Goal: Task Accomplishment & Management: Manage account settings

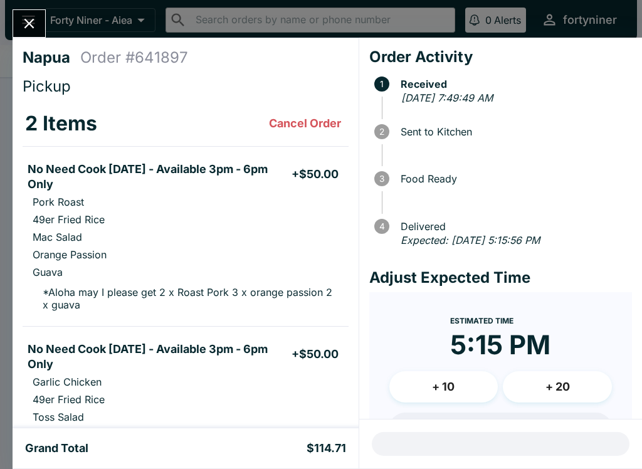
click at [31, 27] on icon "Close" at bounding box center [29, 23] width 17 height 17
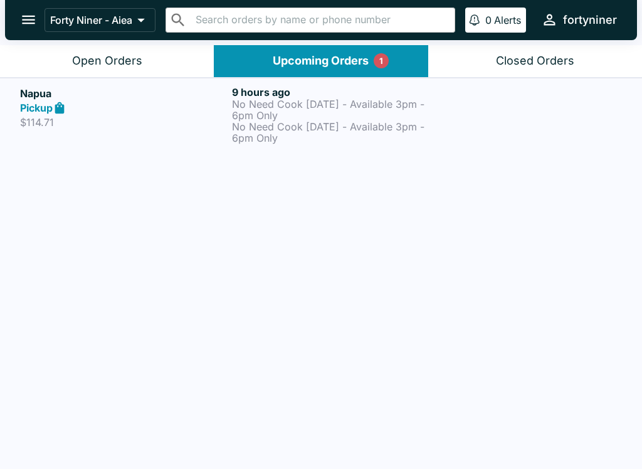
click at [133, 64] on div "Open Orders" at bounding box center [107, 61] width 70 height 14
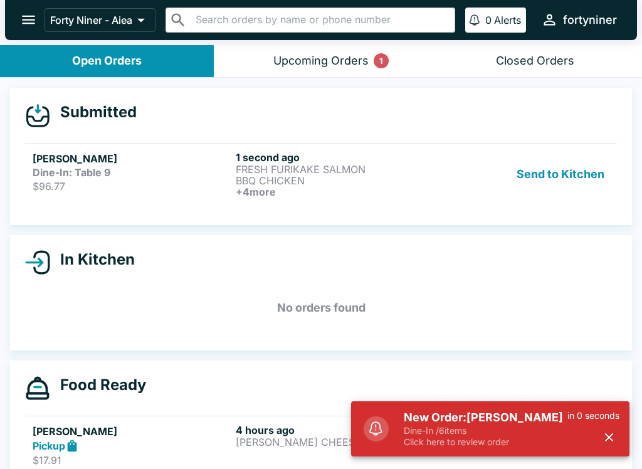
click at [169, 161] on h5 "[PERSON_NAME]" at bounding box center [132, 158] width 198 height 15
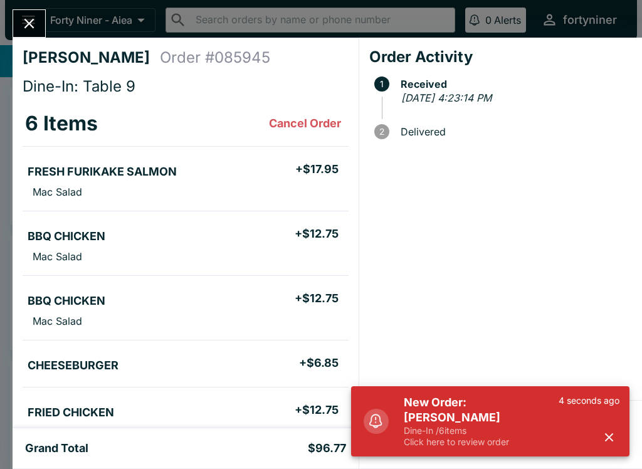
click at [619, 436] on button "button" at bounding box center [609, 437] width 21 height 21
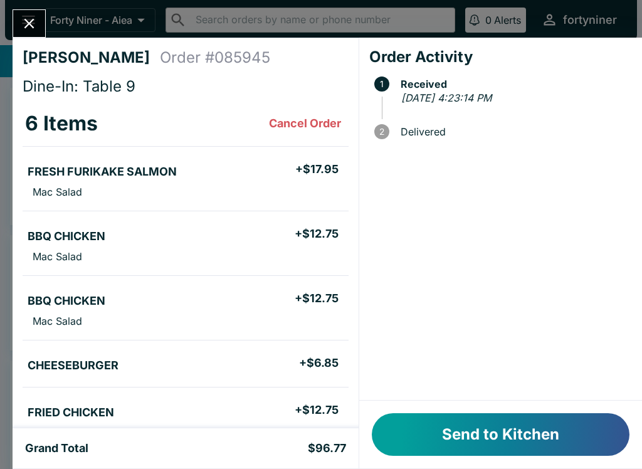
click at [509, 419] on button "Send to Kitchen" at bounding box center [501, 434] width 258 height 43
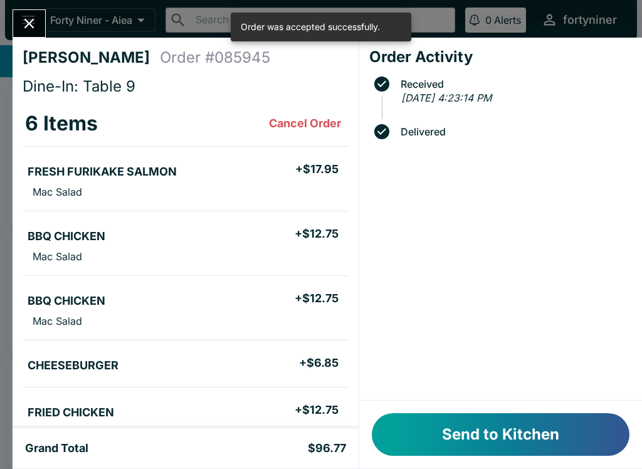
click at [474, 432] on button "Send to Kitchen" at bounding box center [501, 434] width 258 height 43
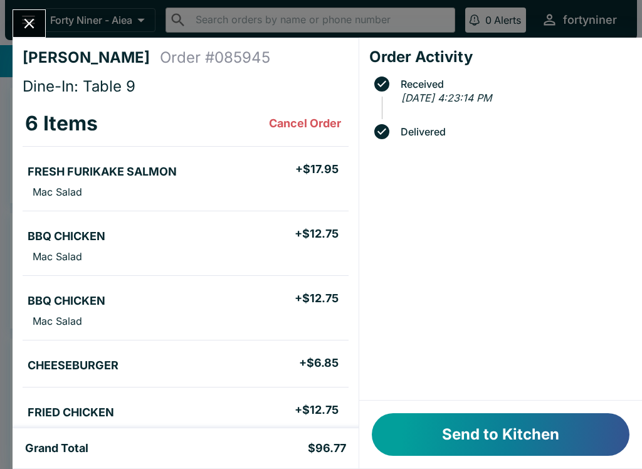
click at [519, 431] on button "Send to Kitchen" at bounding box center [501, 434] width 258 height 43
click at [471, 433] on button "Send to Kitchen" at bounding box center [501, 434] width 258 height 43
click at [41, 31] on button "Close" at bounding box center [29, 23] width 32 height 27
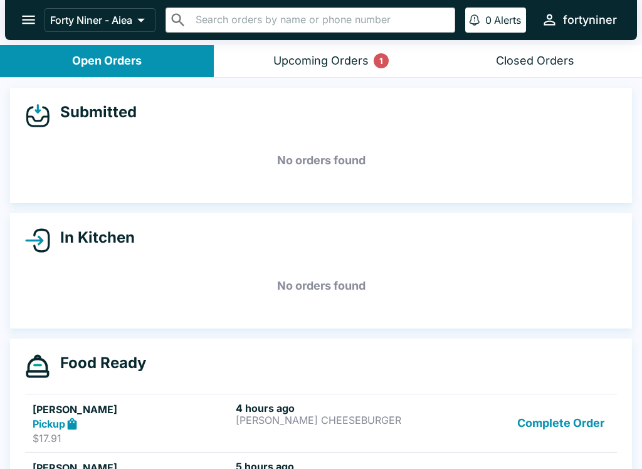
click at [306, 56] on div "Upcoming Orders 1" at bounding box center [320, 61] width 95 height 14
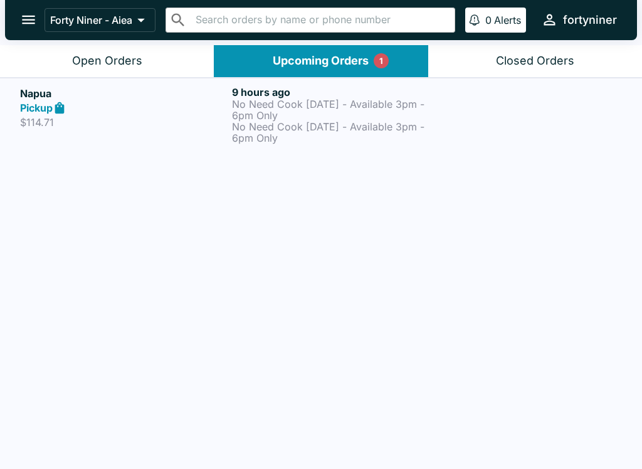
click at [453, 114] on div at bounding box center [532, 115] width 177 height 58
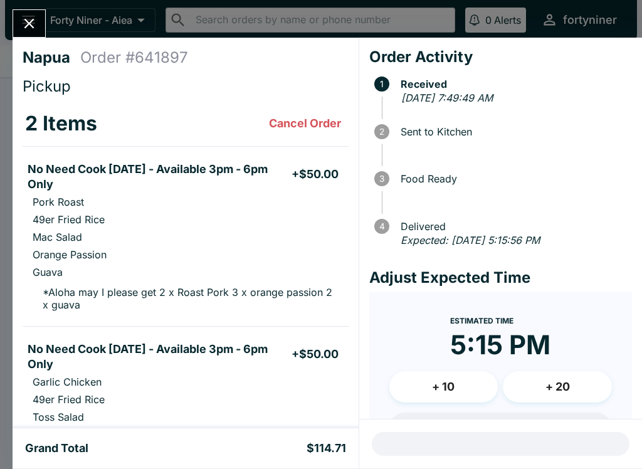
click at [16, 20] on button "Close" at bounding box center [29, 23] width 32 height 27
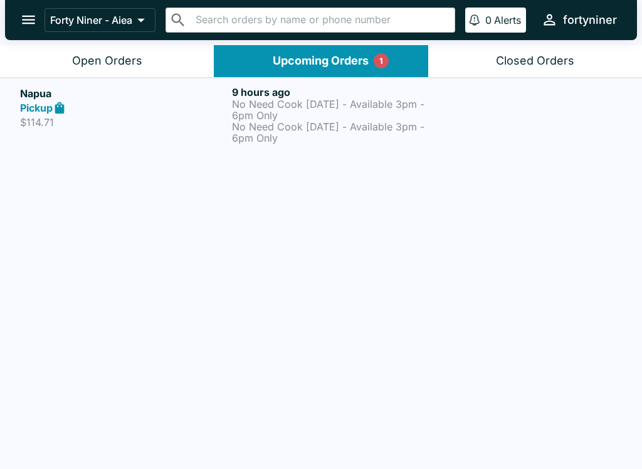
click at [141, 31] on button "Forty Niner - Aiea" at bounding box center [99, 20] width 111 height 24
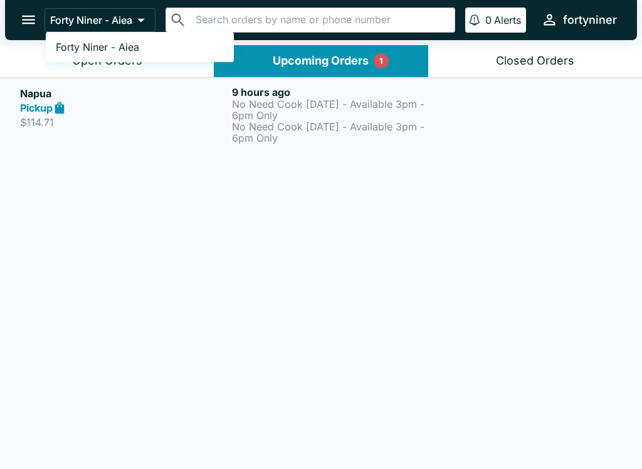
click at [250, 224] on div at bounding box center [321, 234] width 642 height 469
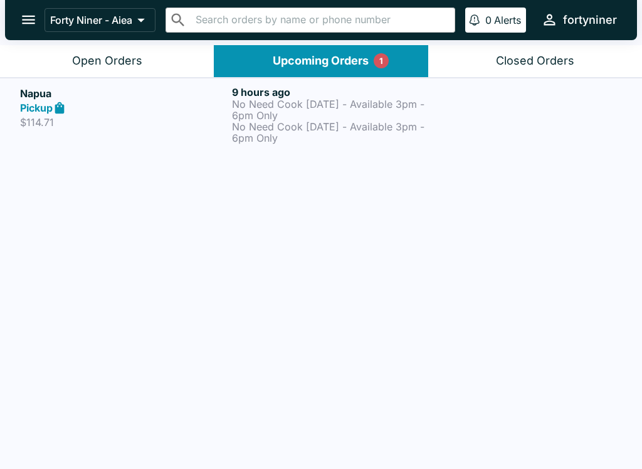
click at [94, 66] on div "Open Orders" at bounding box center [107, 61] width 70 height 14
